Goal: Find specific page/section: Find specific page/section

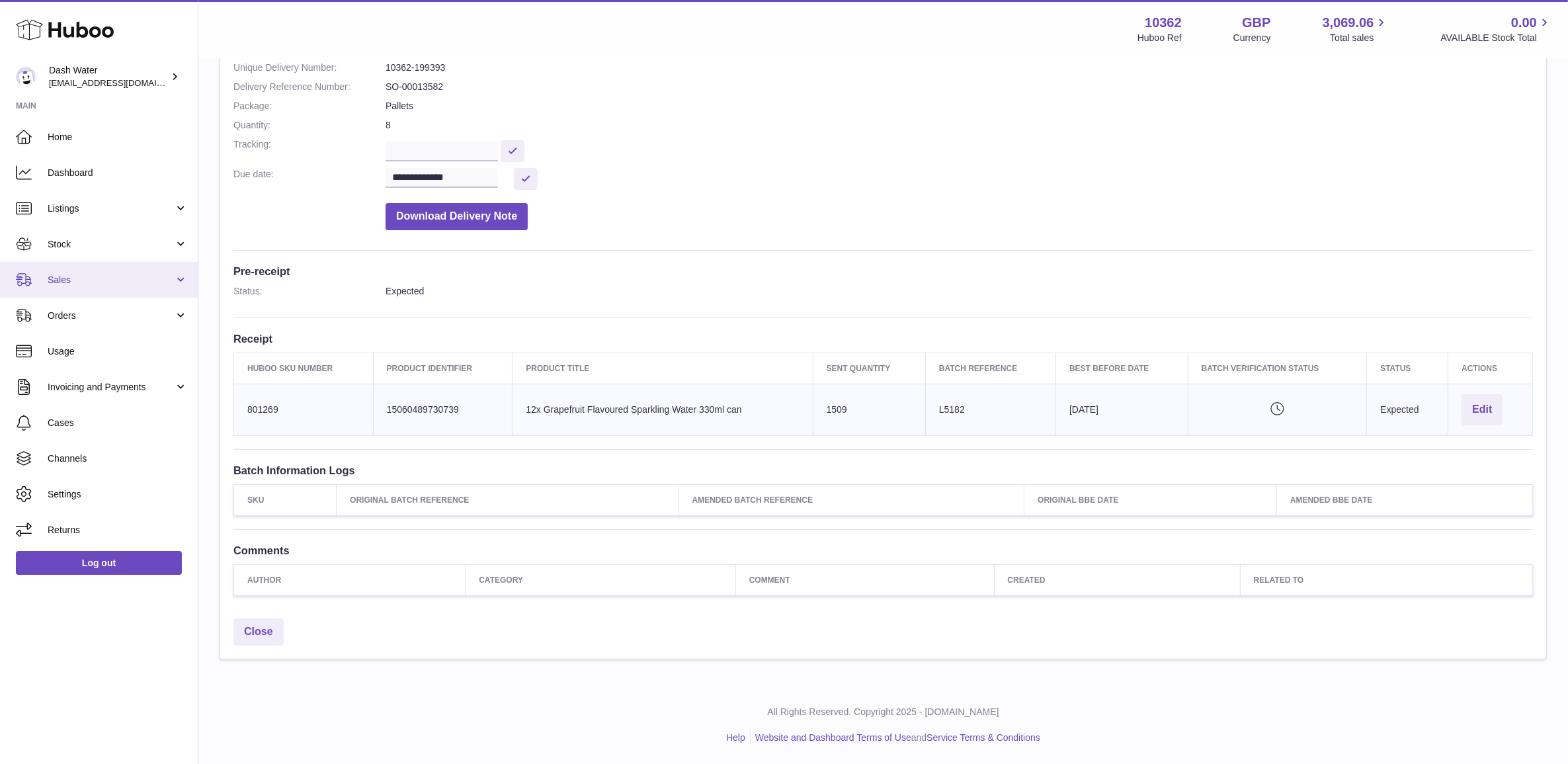
click at [127, 286] on link "Sales" at bounding box center [99, 279] width 198 height 36
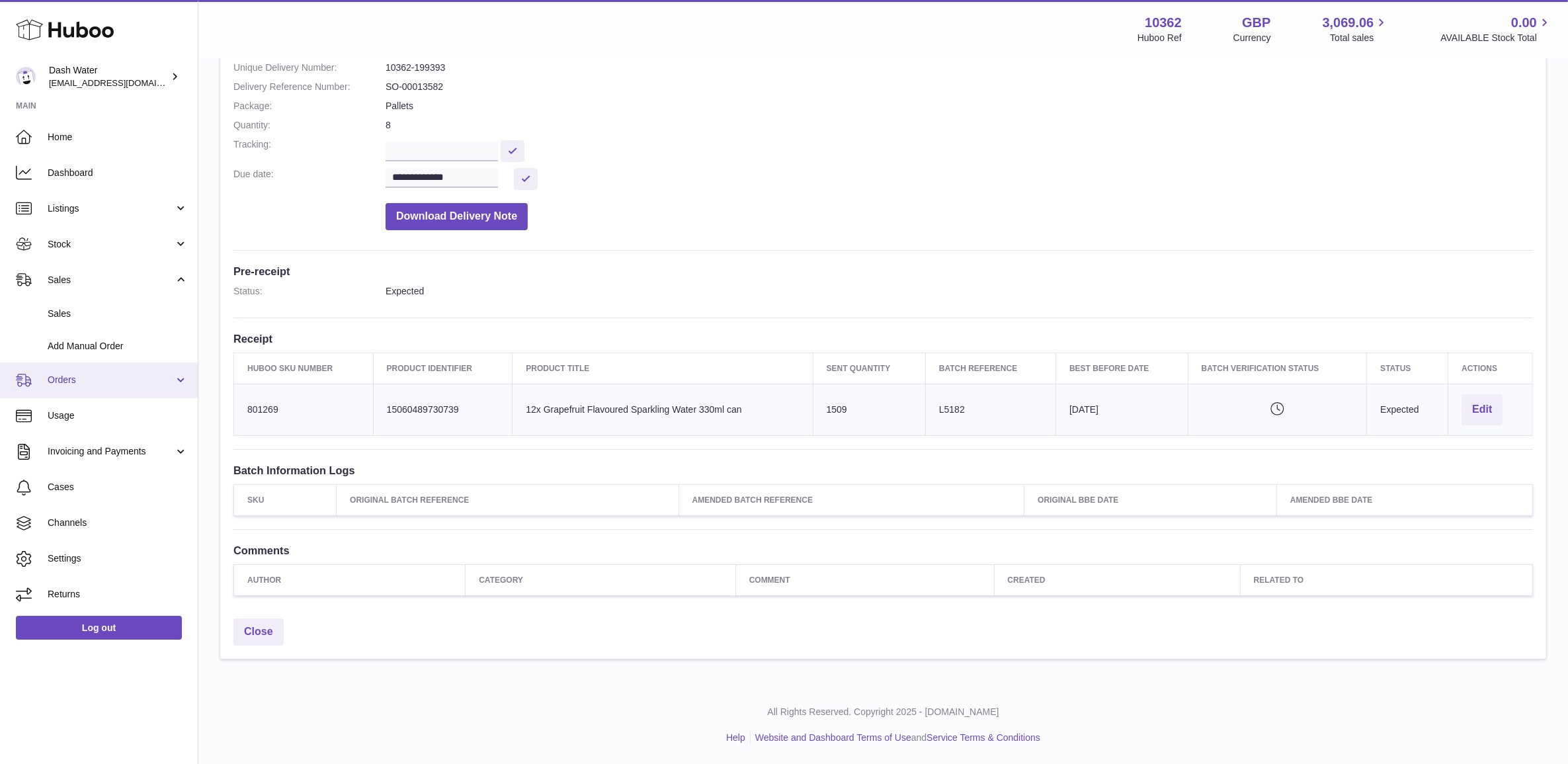
click at [128, 372] on link "Orders" at bounding box center [99, 380] width 198 height 36
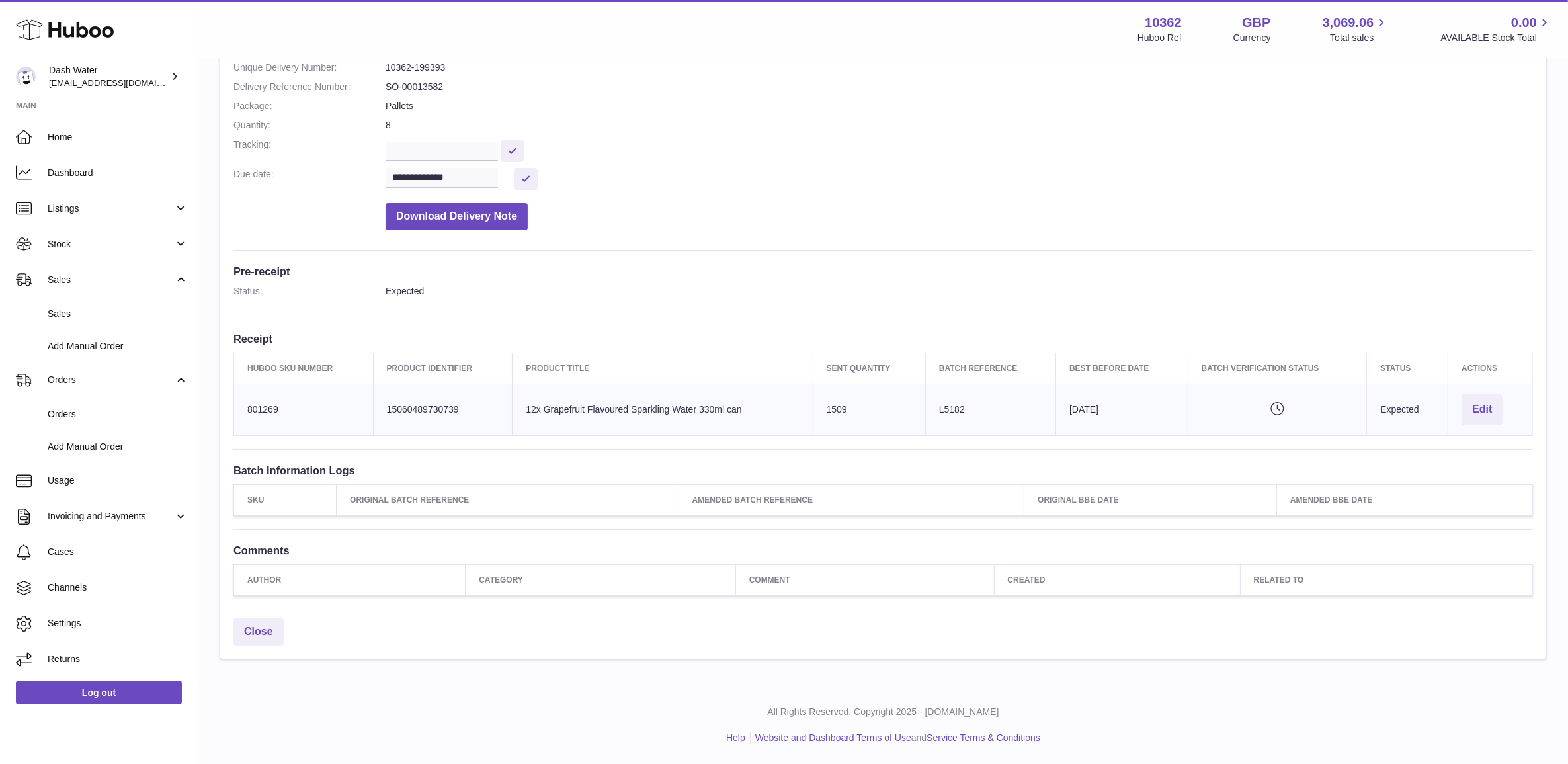
click at [920, 331] on h3 "Receipt" at bounding box center [883, 339] width 1299 height 15
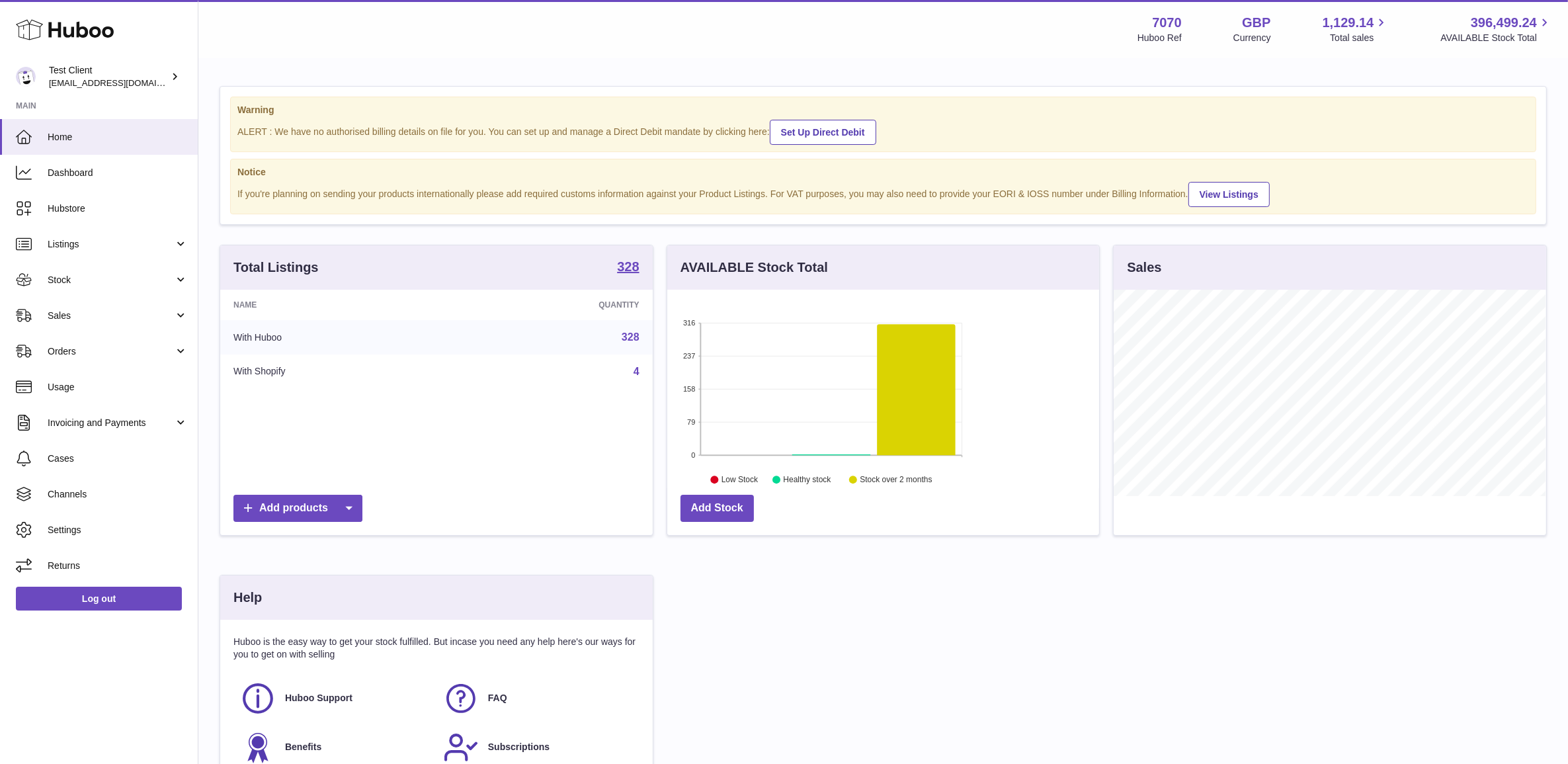
scroll to position [206, 431]
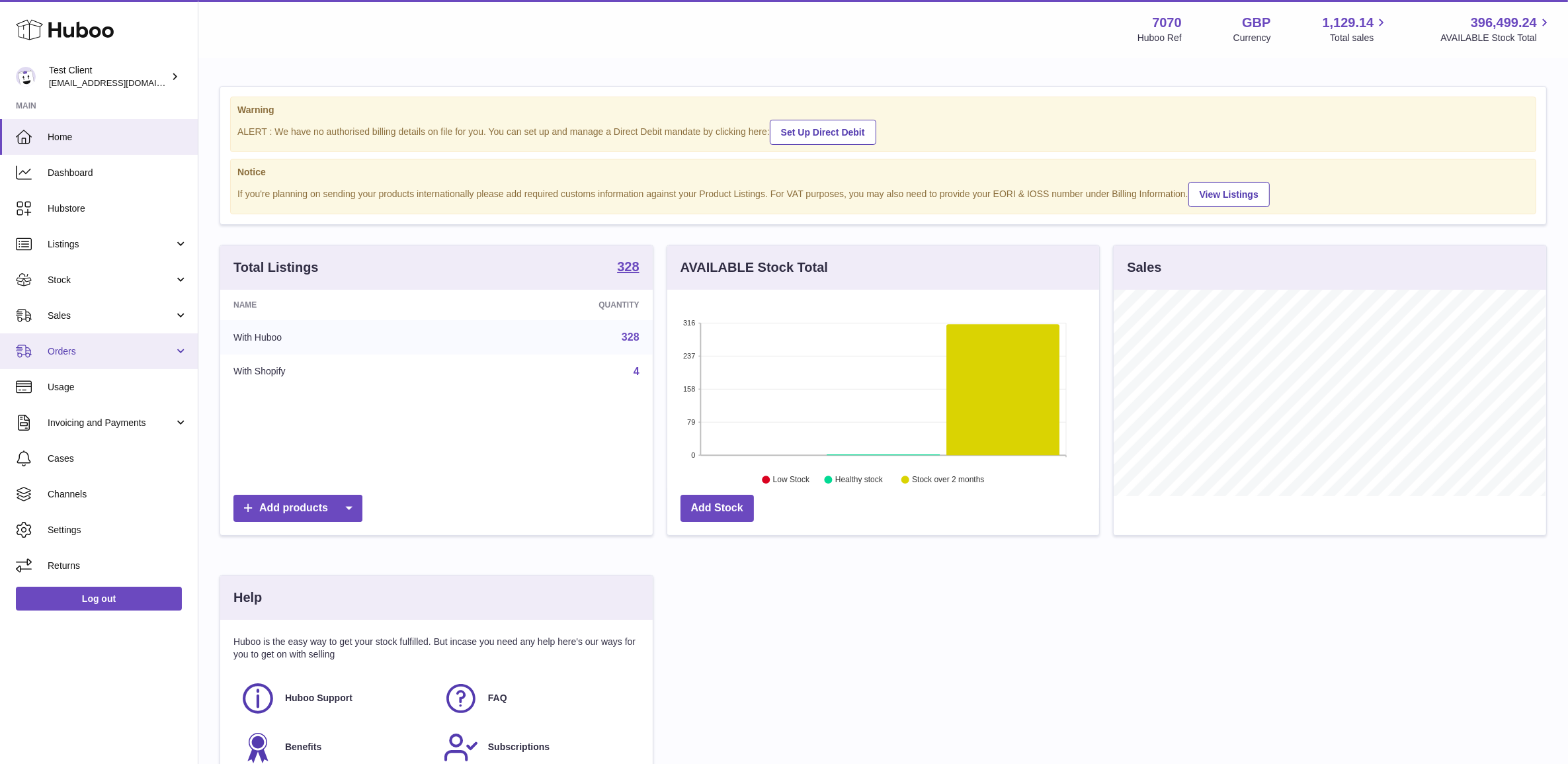
click at [126, 355] on span "Orders" at bounding box center [111, 351] width 127 height 13
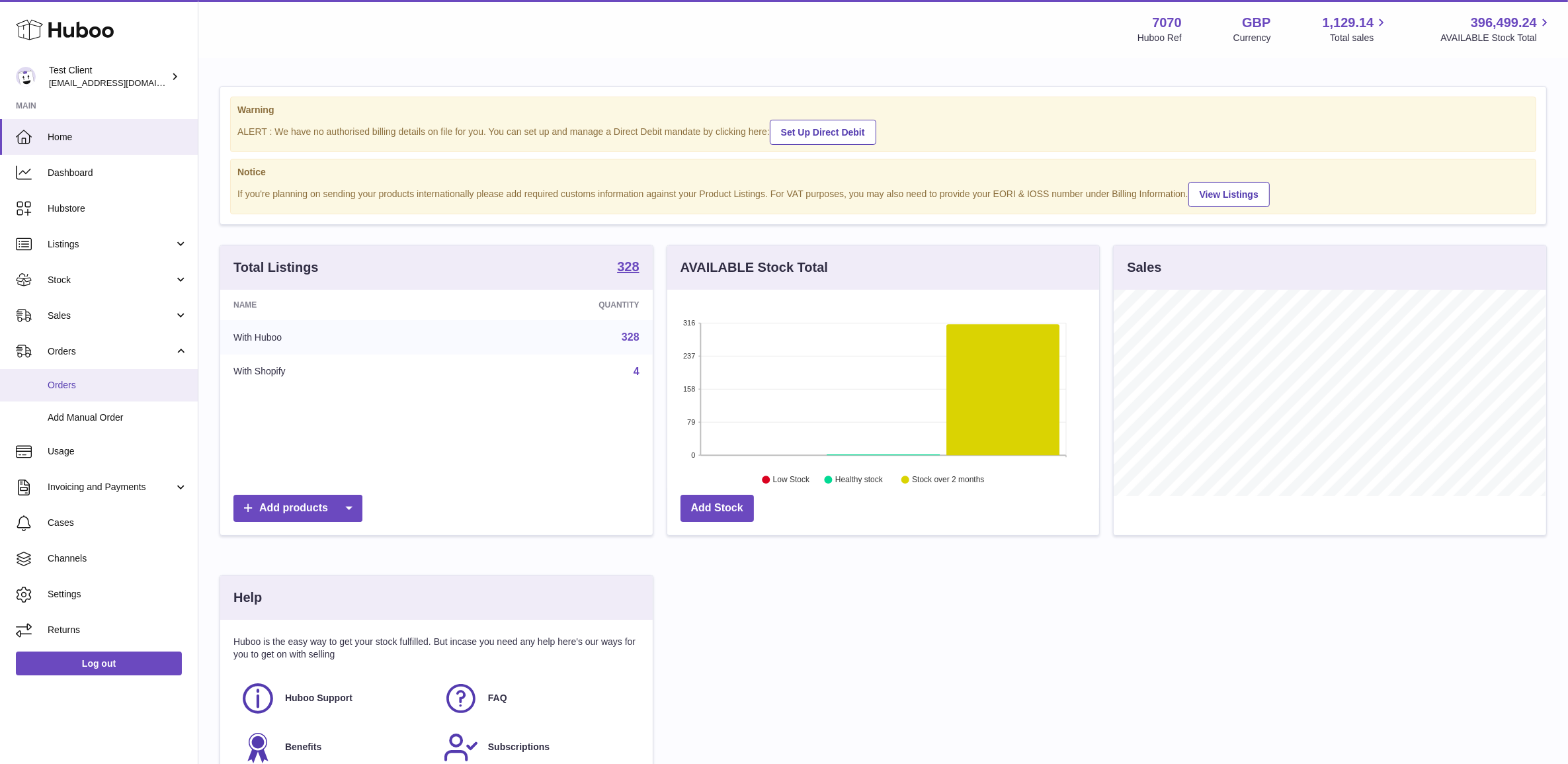
click at [120, 385] on span "Orders" at bounding box center [118, 385] width 140 height 13
